Goal: Task Accomplishment & Management: Use online tool/utility

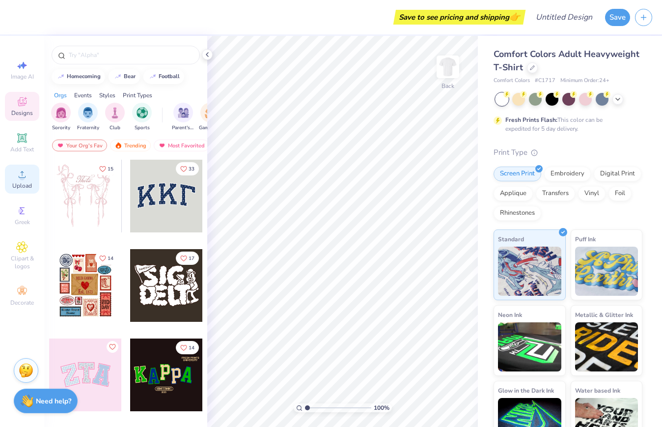
click at [19, 182] on span "Upload" at bounding box center [22, 186] width 20 height 8
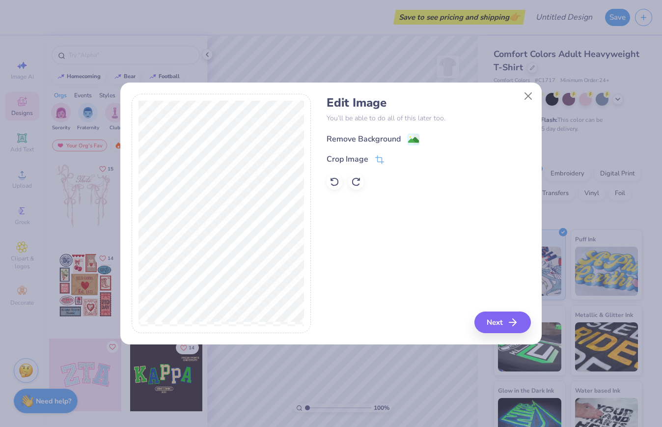
click at [409, 134] on rect at bounding box center [413, 139] width 11 height 11
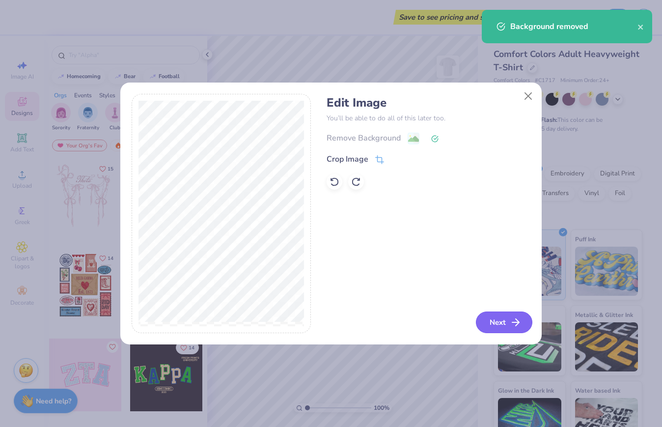
click at [491, 327] on button "Next" at bounding box center [504, 323] width 57 height 22
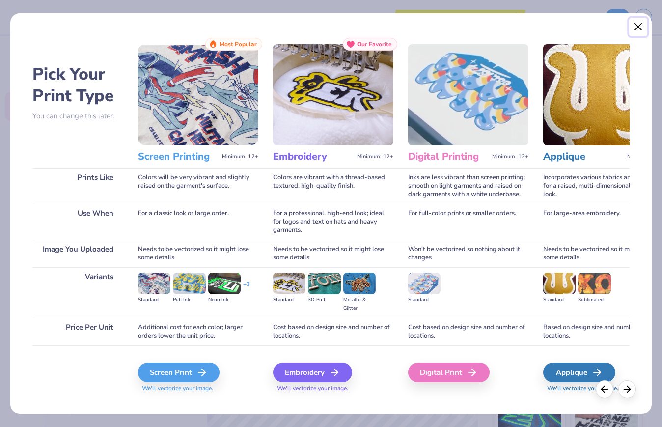
click at [633, 27] on button "Close" at bounding box center [639, 27] width 19 height 19
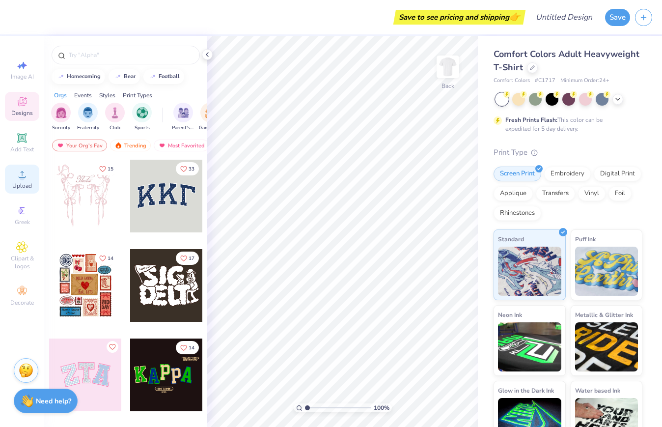
click at [16, 182] on span "Upload" at bounding box center [22, 186] width 20 height 8
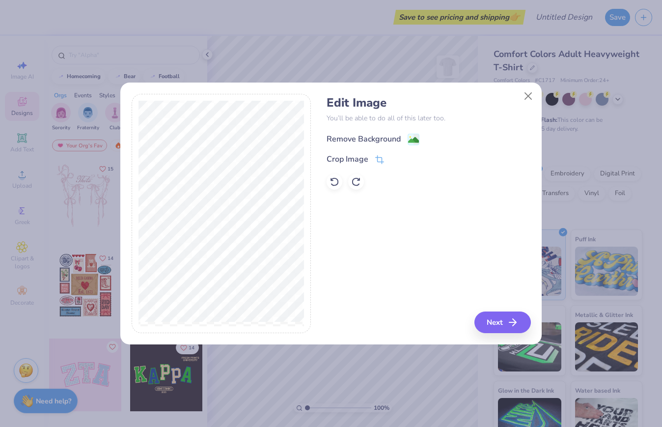
click at [378, 137] on div "Remove Background" at bounding box center [364, 139] width 74 height 12
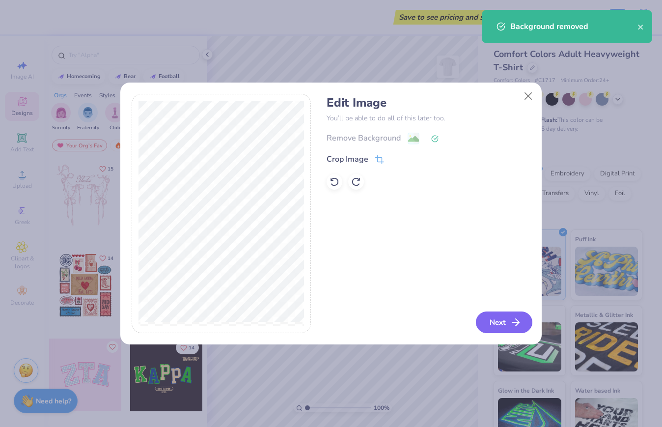
click at [491, 322] on button "Next" at bounding box center [504, 323] width 57 height 22
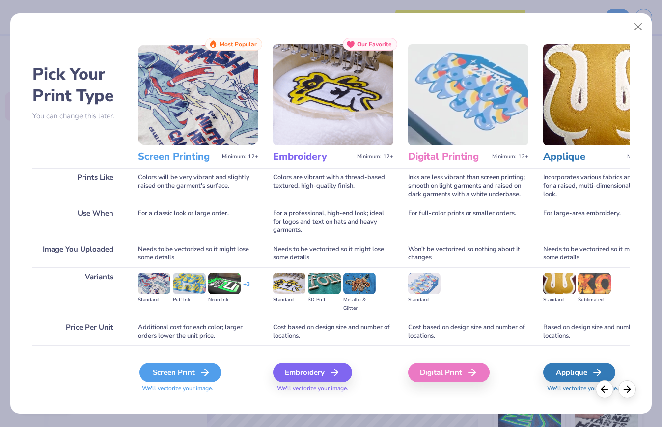
click at [173, 368] on div "Screen Print" at bounding box center [181, 373] width 82 height 20
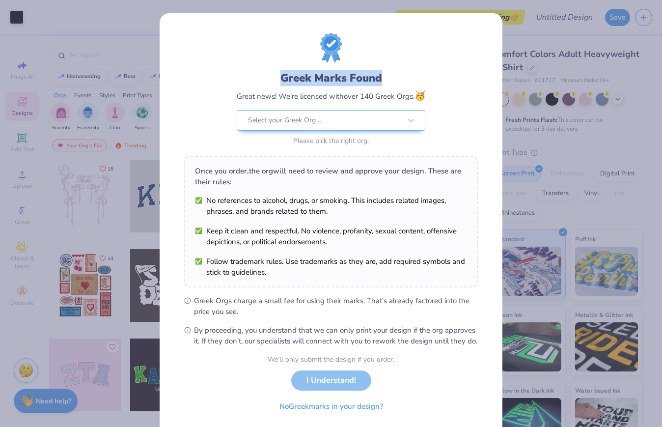
drag, startPoint x: 426, startPoint y: 78, endPoint x: 424, endPoint y: 38, distance: 39.9
click at [424, 39] on div "Greek Marks Found Great news! We’re licensed with over 140 Greek Orgs. 🥳 Select…" at bounding box center [331, 90] width 294 height 115
click at [322, 396] on div "We’ll only submit the design if you order. I Understand! No Greek marks in your…" at bounding box center [331, 385] width 127 height 62
click at [350, 111] on div "Select your Greek Org ..." at bounding box center [324, 121] width 155 height 20
click at [427, 59] on div "Greek Marks Found Great news! We’re licensed with over 140 Greek Orgs. 🥳 Select…" at bounding box center [331, 90] width 294 height 115
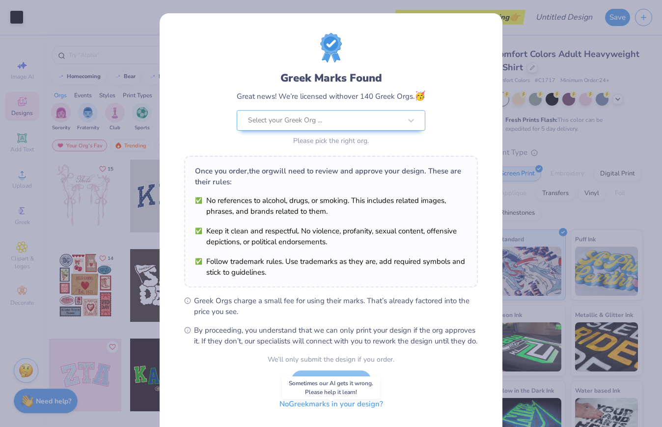
click at [320, 414] on button "No Greek marks in your design?" at bounding box center [331, 404] width 120 height 20
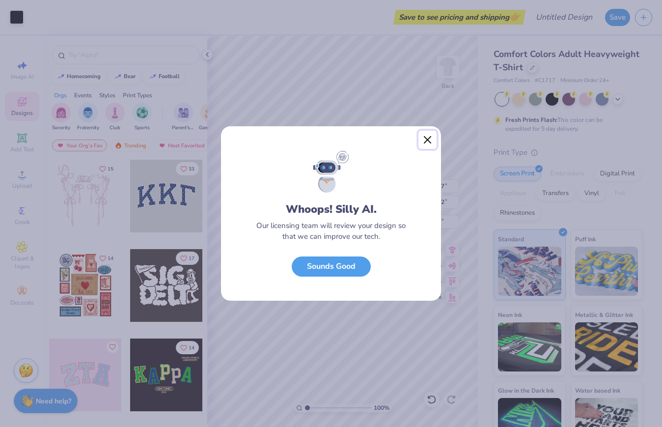
click at [426, 138] on button "Close" at bounding box center [428, 140] width 19 height 19
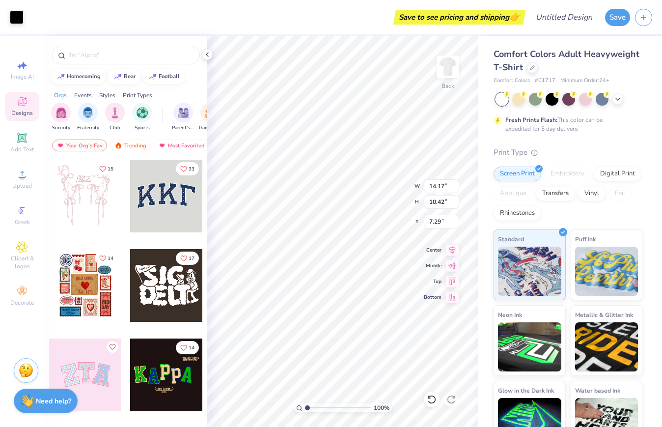
type input "4.55"
type input "3.35"
type input "3.57"
click at [449, 74] on img at bounding box center [448, 66] width 39 height 39
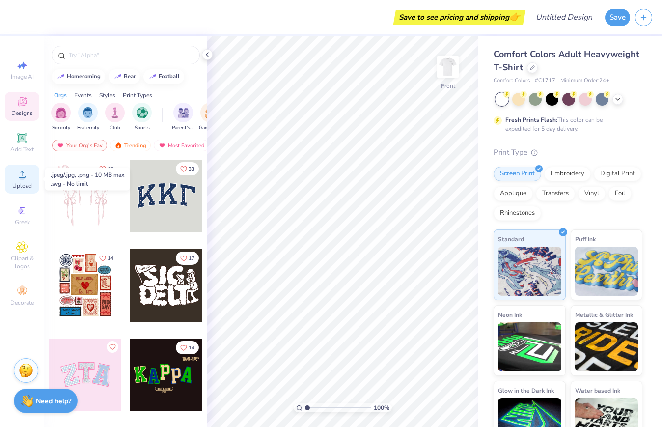
click at [19, 182] on span "Upload" at bounding box center [22, 186] width 20 height 8
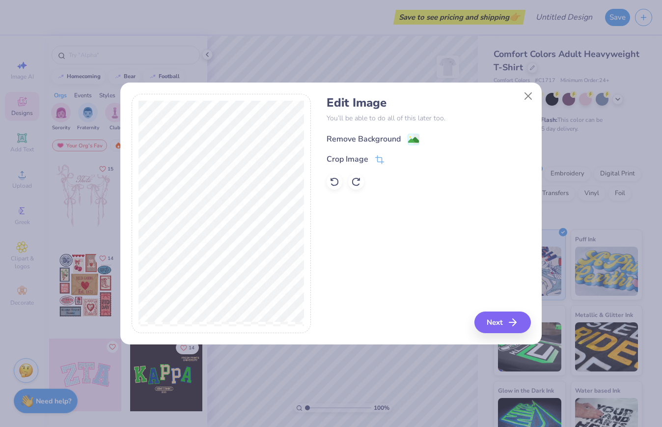
click at [413, 140] on image at bounding box center [413, 140] width 11 height 11
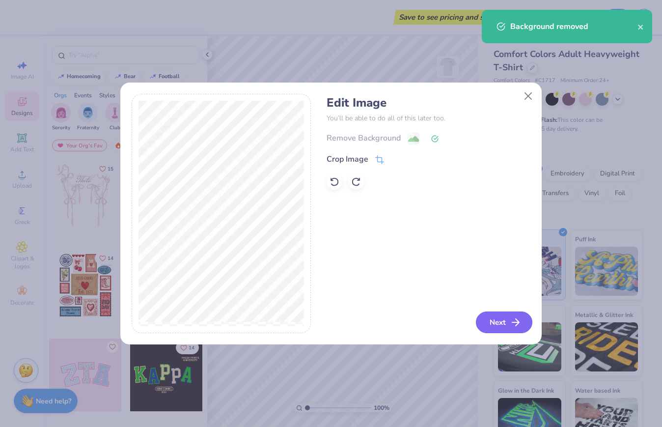
click at [504, 319] on button "Next" at bounding box center [504, 323] width 57 height 22
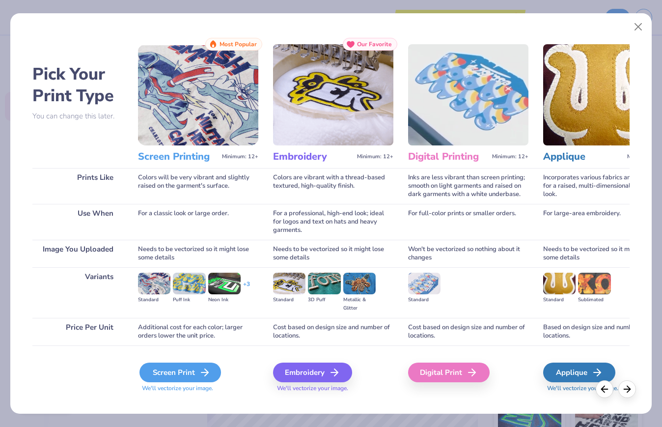
click at [187, 371] on div "Screen Print" at bounding box center [181, 373] width 82 height 20
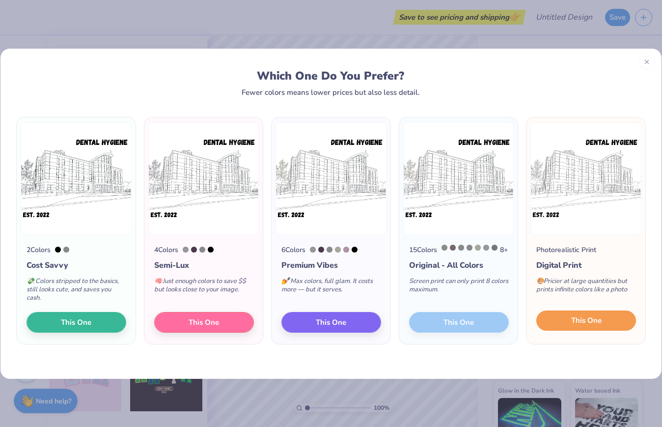
click at [576, 321] on span "This One" at bounding box center [587, 320] width 30 height 11
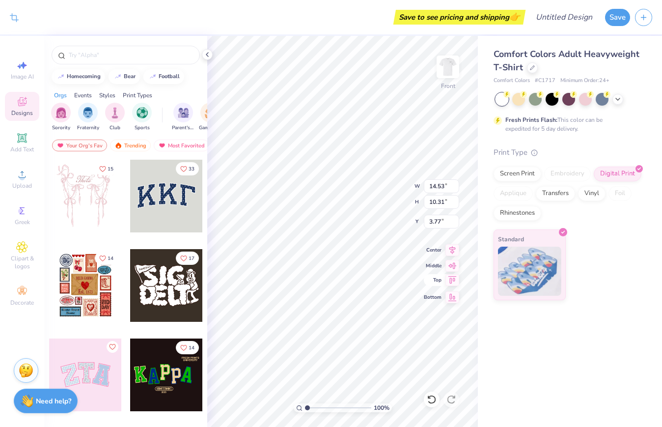
type input "4.68"
type input "6.45"
click at [447, 69] on img at bounding box center [448, 66] width 39 height 39
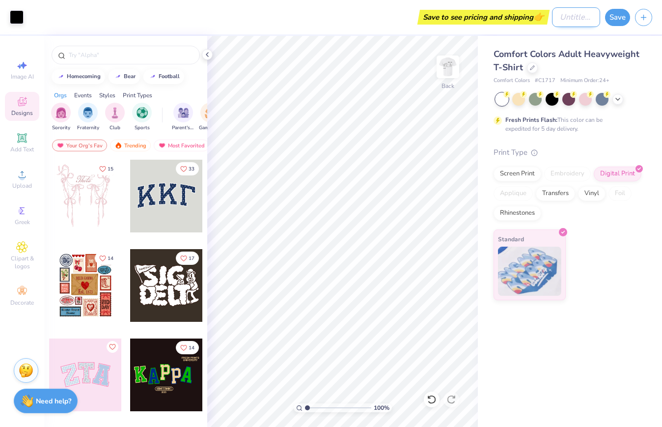
click at [569, 16] on input "Design Title" at bounding box center [576, 17] width 48 height 20
type input "w"
type input ":"
type input "LeeMed"
click at [619, 18] on button "Save" at bounding box center [617, 15] width 25 height 17
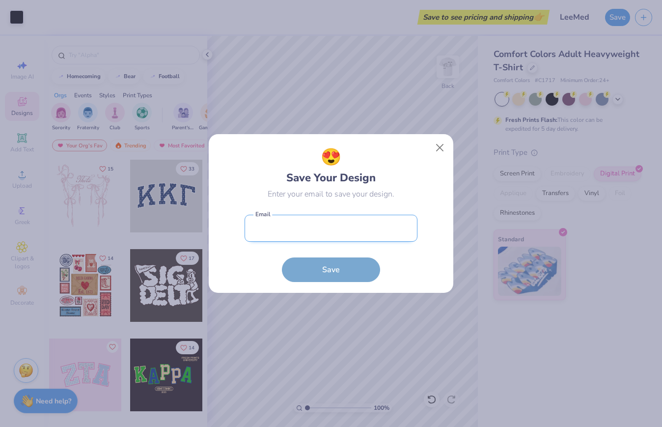
click at [374, 239] on input "email" at bounding box center [331, 228] width 173 height 27
type input "[PERSON_NAME][EMAIL_ADDRESS][PERSON_NAME][DOMAIN_NAME]"
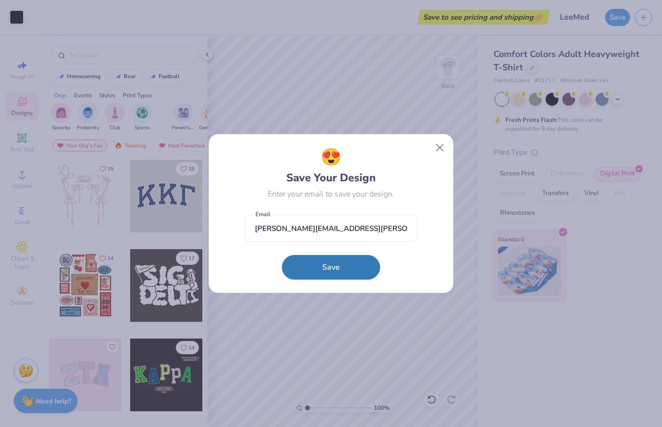
click at [359, 265] on button "Save" at bounding box center [331, 267] width 98 height 25
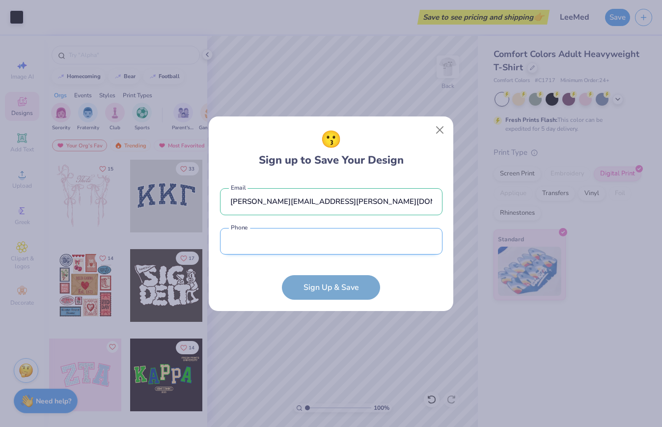
click at [353, 249] on input "tel" at bounding box center [331, 241] width 223 height 27
type input "[PHONE_NUMBER]"
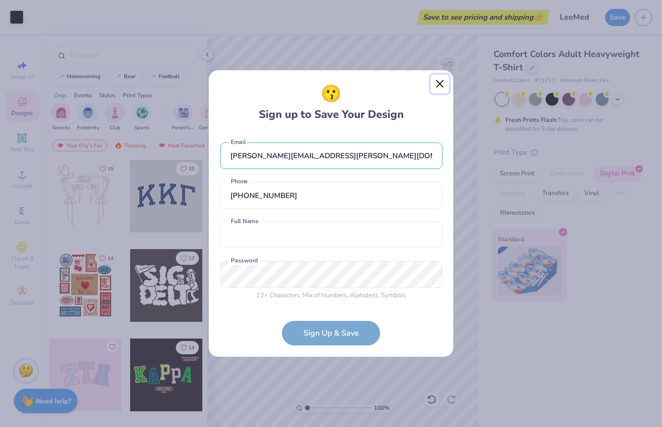
click at [437, 85] on button "Close" at bounding box center [440, 84] width 19 height 19
